Goal: Transaction & Acquisition: Purchase product/service

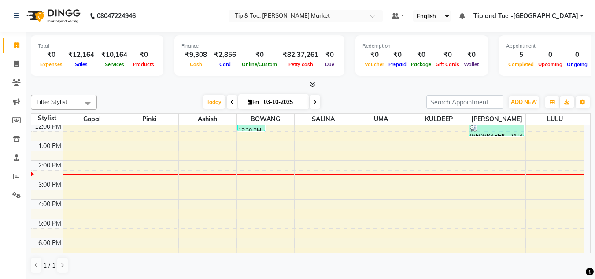
scroll to position [88, 0]
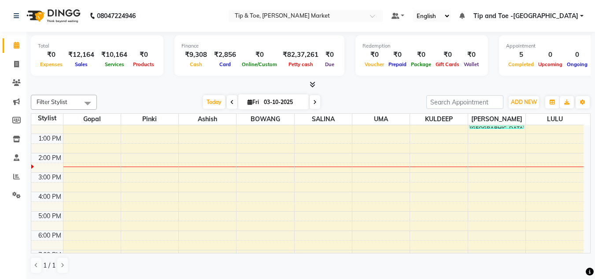
click at [273, 159] on div "8:00 AM 9:00 AM 10:00 AM 11:00 AM 12:00 PM 1:00 PM 2:00 PM 3:00 PM 4:00 PM 5:00…" at bounding box center [307, 163] width 552 height 252
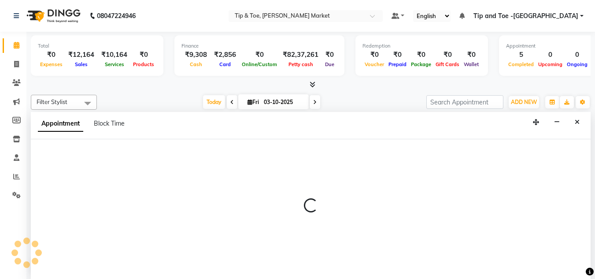
scroll to position [0, 0]
select select "41981"
select select "840"
select select "tentative"
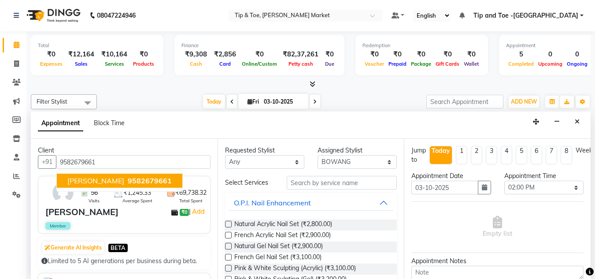
click at [145, 180] on span "9582679661" at bounding box center [150, 180] width 44 height 9
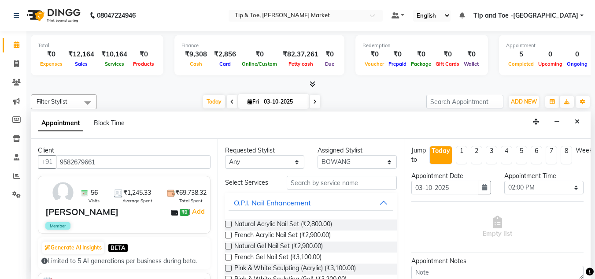
type input "9582679661"
click at [333, 185] on input "text" at bounding box center [342, 183] width 110 height 14
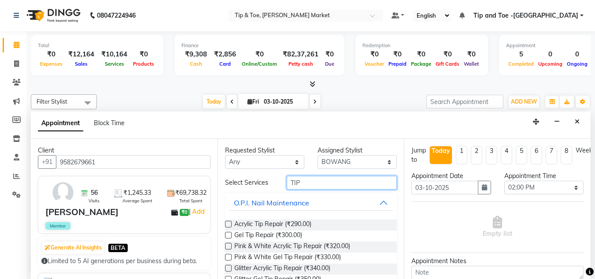
type input "TIP"
click at [227, 220] on div "Acrylic Tip Repair (₹290.00)" at bounding box center [311, 224] width 172 height 11
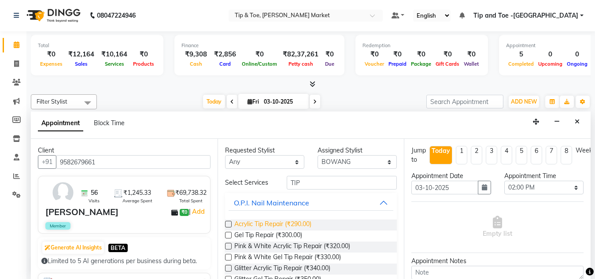
click at [275, 221] on span "Acrylic Tip Repair (₹290.00)" at bounding box center [272, 224] width 77 height 11
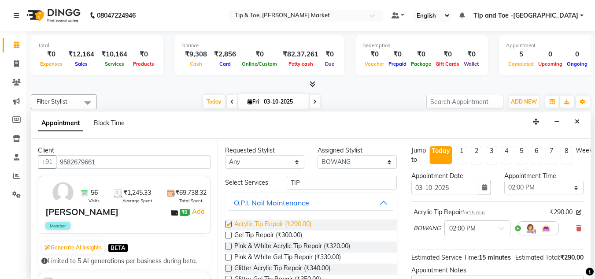
checkbox input "false"
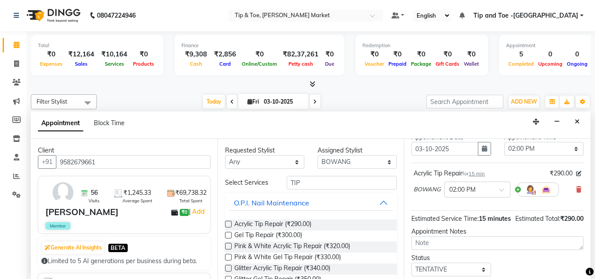
scroll to position [0, 0]
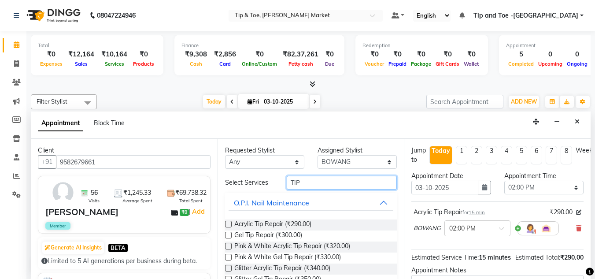
click at [302, 179] on input "TIP" at bounding box center [342, 183] width 110 height 14
type input "T"
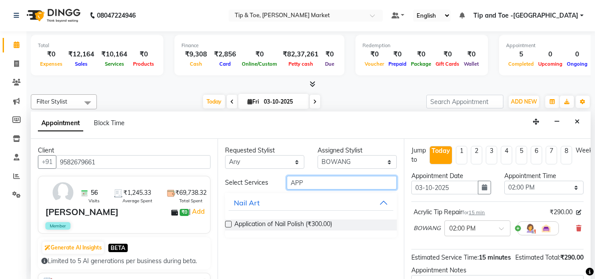
type input "APP"
click at [225, 224] on label at bounding box center [228, 224] width 7 height 7
click at [225, 224] on input "checkbox" at bounding box center [228, 225] width 6 height 6
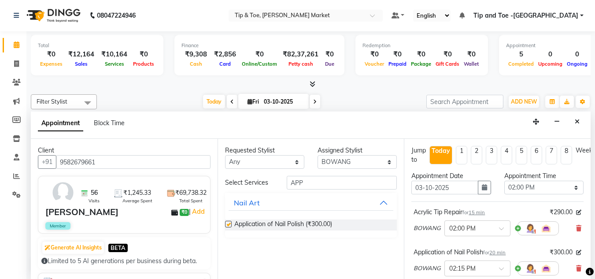
checkbox input "false"
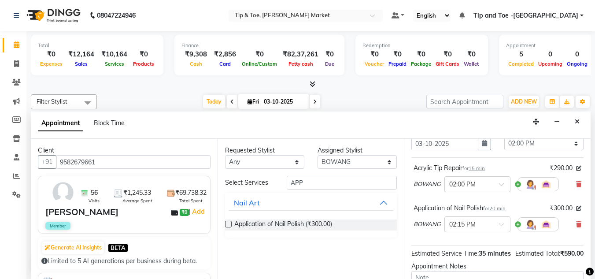
scroll to position [132, 0]
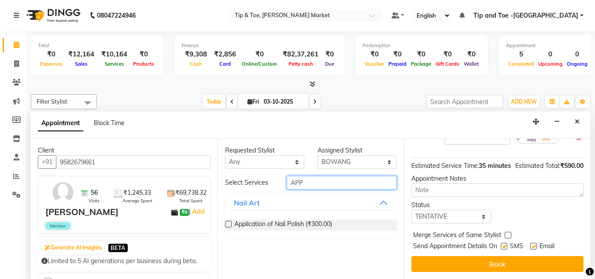
click at [307, 180] on input "APP" at bounding box center [342, 183] width 110 height 14
type input "A"
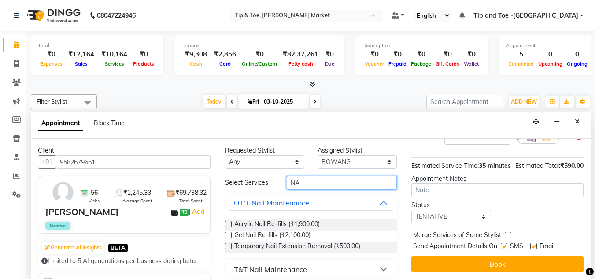
type input "N"
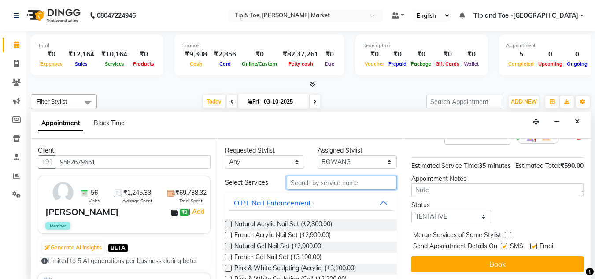
scroll to position [148, 0]
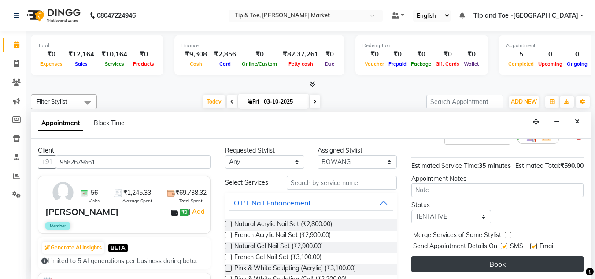
click at [505, 256] on button "Book" at bounding box center [497, 264] width 172 height 16
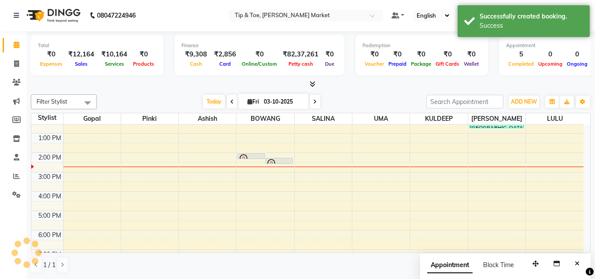
scroll to position [0, 0]
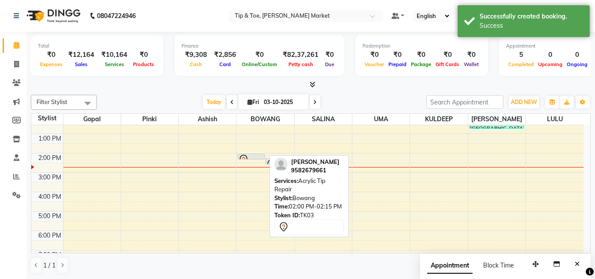
click at [257, 160] on div at bounding box center [251, 159] width 27 height 4
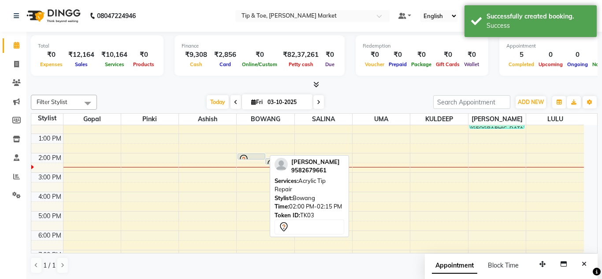
select select "7"
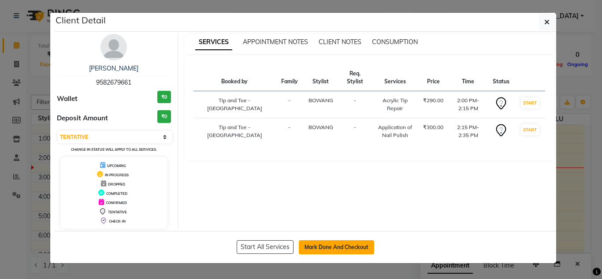
click at [331, 251] on button "Mark Done And Checkout" at bounding box center [336, 247] width 75 height 14
select select "service"
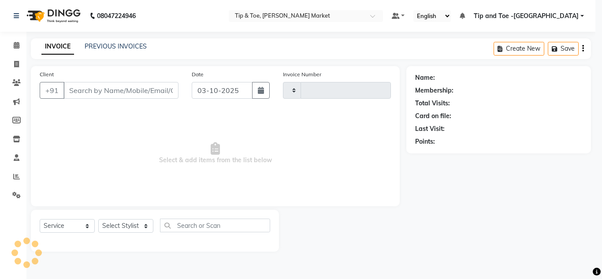
type input "1555"
select select "5940"
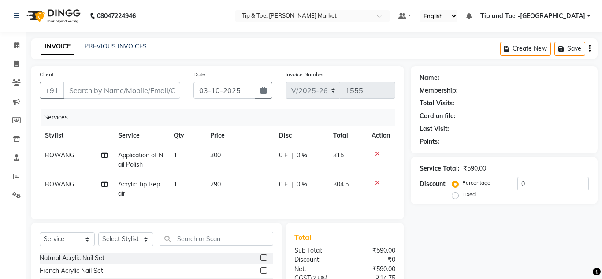
type input "9582679661"
select select "41981"
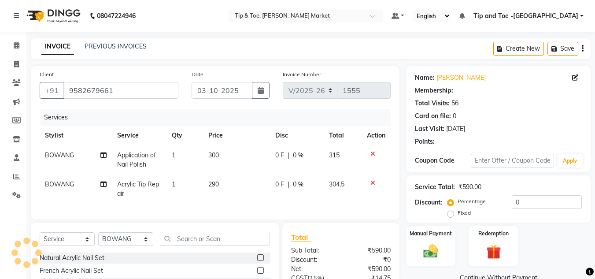
select select "1: Object"
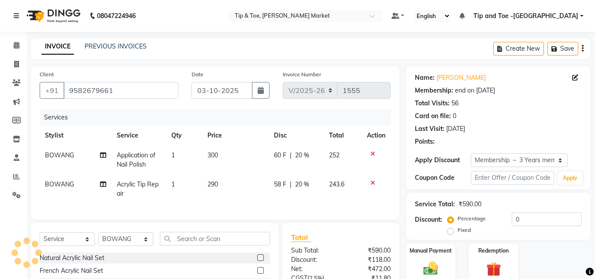
type input "20"
click at [218, 149] on td "300" at bounding box center [235, 159] width 67 height 29
select select "41981"
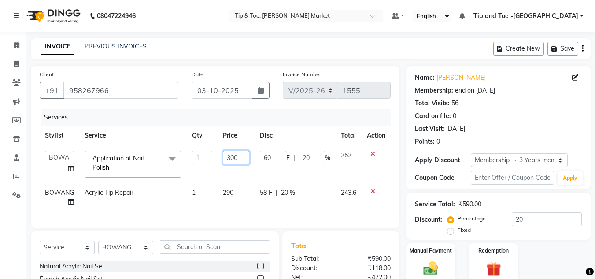
click at [238, 154] on input "300" at bounding box center [236, 158] width 27 height 14
click at [231, 157] on input "300" at bounding box center [236, 158] width 27 height 14
type input "700"
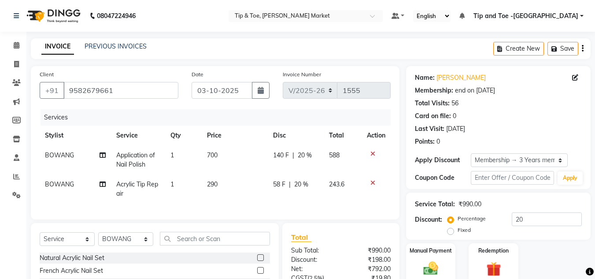
click at [233, 191] on td "290" at bounding box center [235, 188] width 67 height 29
select select "41981"
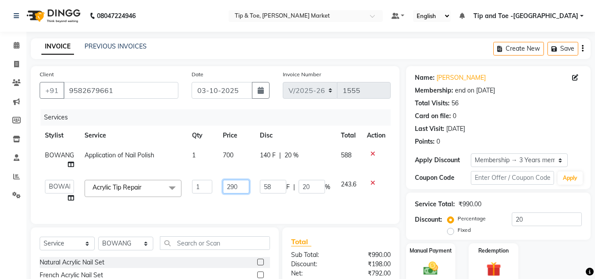
click at [236, 186] on input "290" at bounding box center [236, 187] width 27 height 14
type input "2"
type input "400"
click at [580, 242] on div "Name: [PERSON_NAME] Membership: end on [DATE] Total Visits: 56 Card on file: 0 …" at bounding box center [501, 211] width 191 height 291
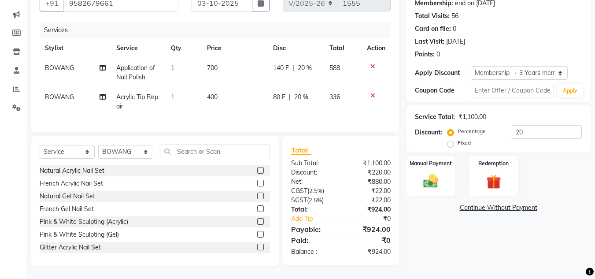
scroll to position [94, 0]
click at [432, 178] on img at bounding box center [430, 181] width 25 height 18
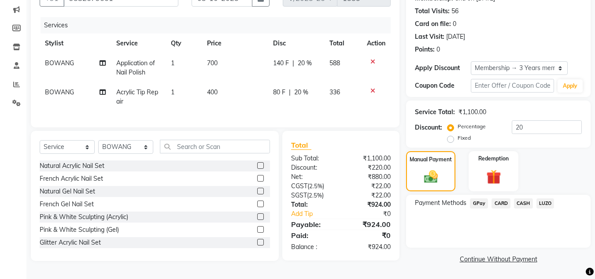
click at [502, 200] on span "CARD" at bounding box center [501, 203] width 19 height 10
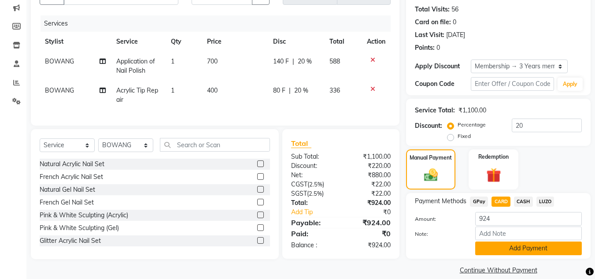
click at [533, 248] on button "Add Payment" at bounding box center [528, 248] width 107 height 14
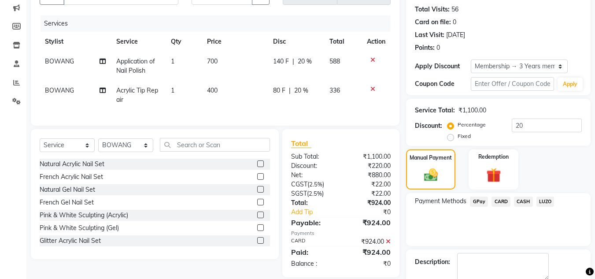
scroll to position [142, 0]
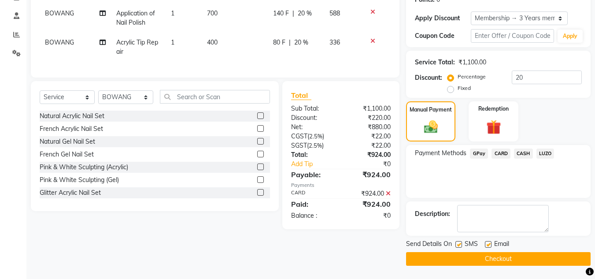
click at [511, 258] on button "Checkout" at bounding box center [498, 259] width 185 height 14
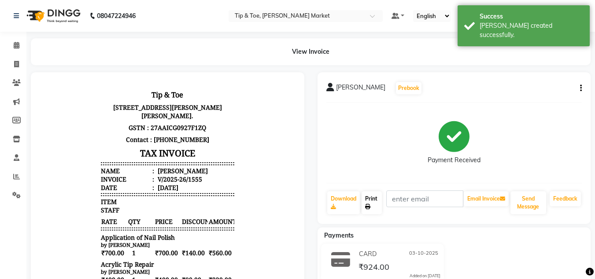
click at [370, 204] on icon at bounding box center [367, 206] width 5 height 5
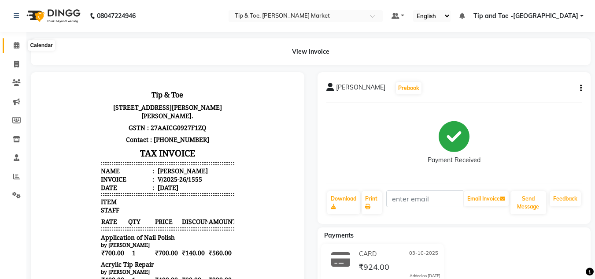
click at [12, 43] on span at bounding box center [16, 46] width 15 height 10
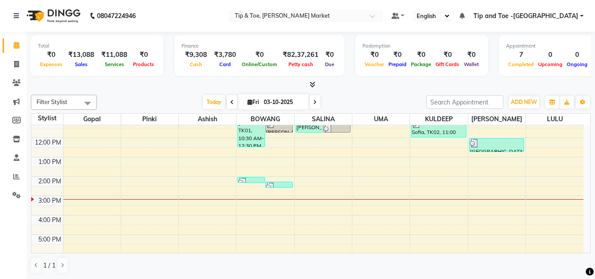
scroll to position [44, 0]
